Goal: Check status: Check status

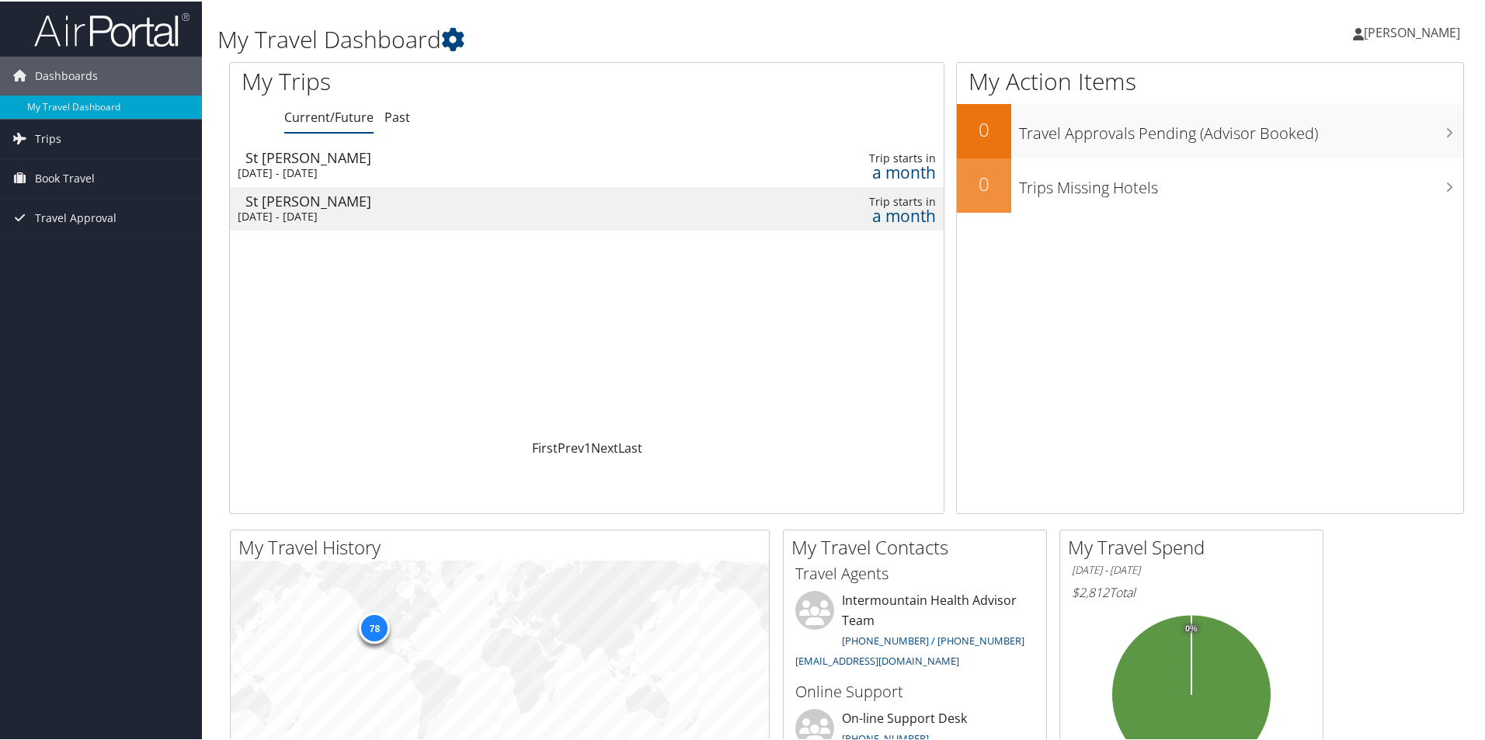
click at [900, 166] on div "a month" at bounding box center [852, 171] width 165 height 14
click at [297, 204] on div "St George" at bounding box center [461, 200] width 433 height 14
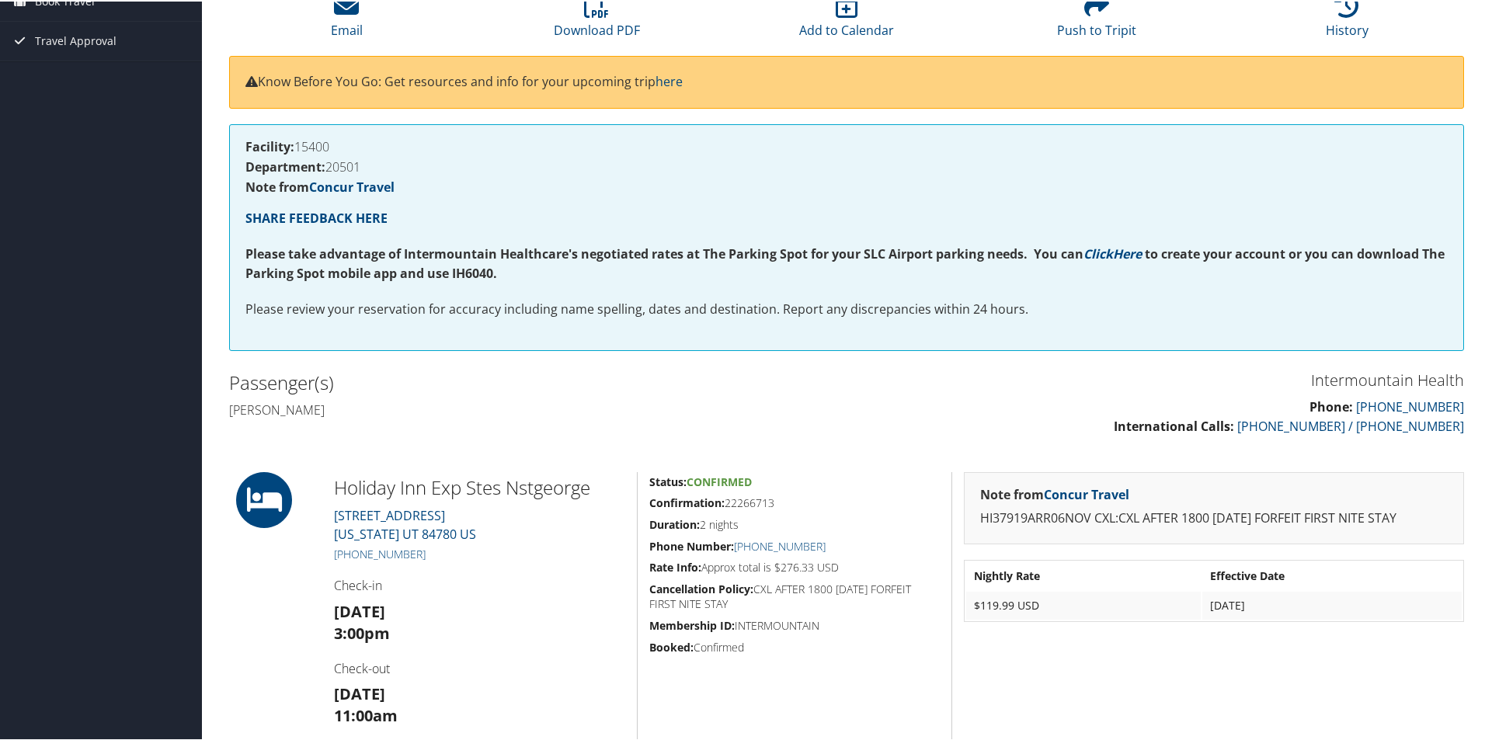
scroll to position [155, 0]
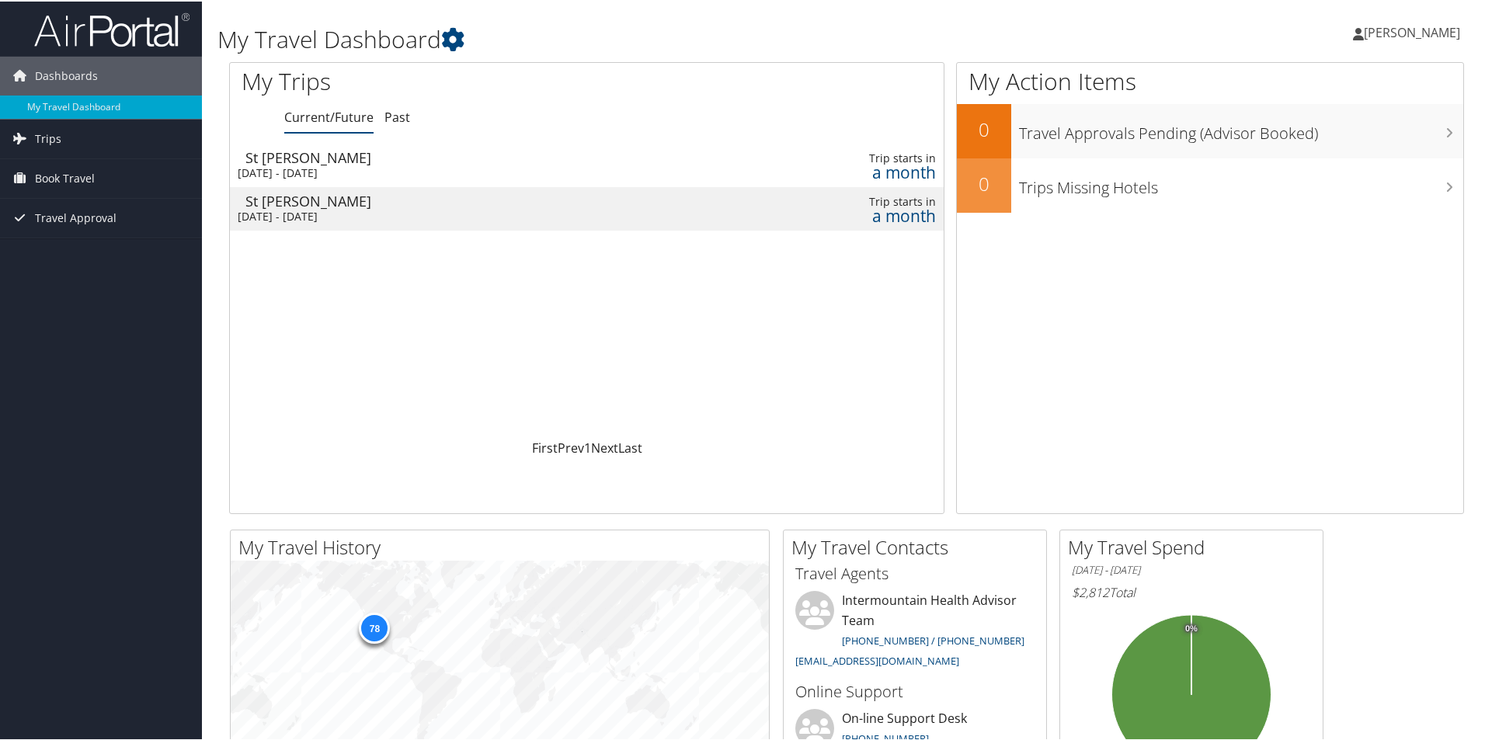
click at [457, 166] on div "Thu 6 Nov 2025 - Sat 8 Nov 2025" at bounding box center [454, 172] width 433 height 14
click at [372, 208] on div "[DATE] - [DATE]" at bounding box center [454, 215] width 433 height 14
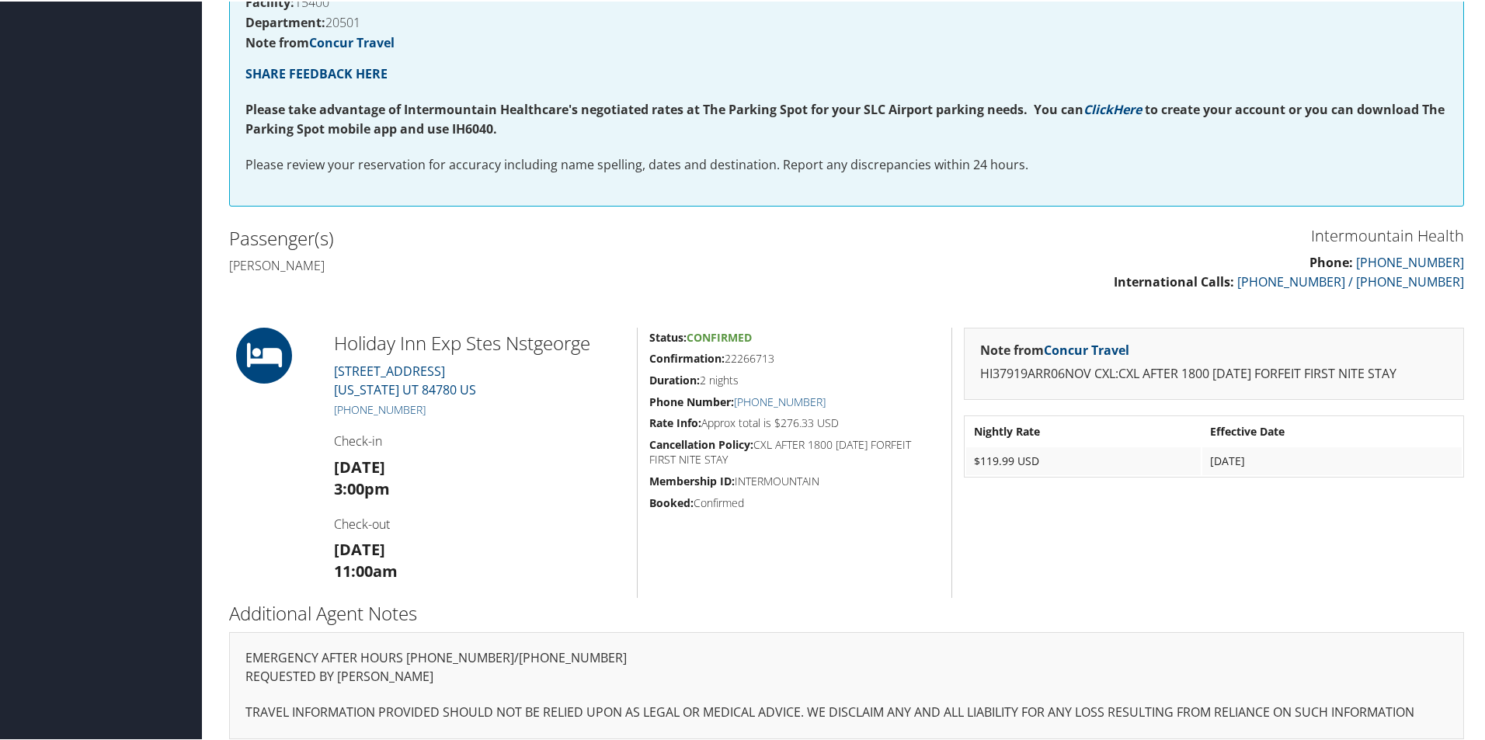
scroll to position [311, 0]
